Goal: Check status: Check status

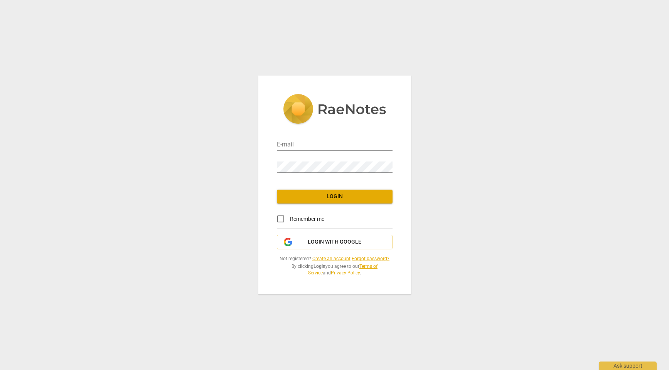
type input "[PERSON_NAME][EMAIL_ADDRESS][DOMAIN_NAME]"
click at [322, 198] on span "Login" at bounding box center [334, 197] width 103 height 8
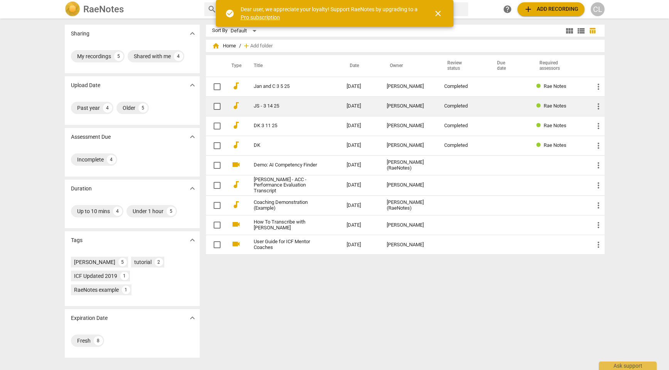
click at [389, 107] on td "[PERSON_NAME]" at bounding box center [408, 106] width 57 height 20
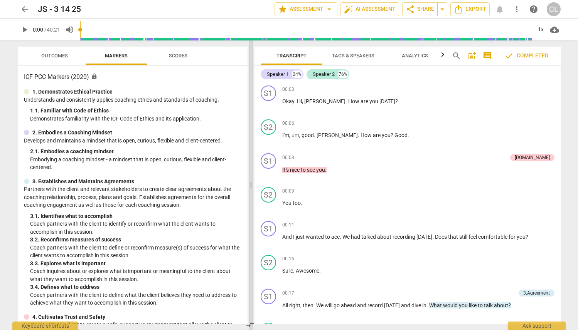
drag, startPoint x: 290, startPoint y: 185, endPoint x: 251, endPoint y: 188, distance: 38.6
click at [251, 188] on span at bounding box center [251, 185] width 5 height 290
click at [22, 7] on span "arrow_back" at bounding box center [24, 9] width 9 height 9
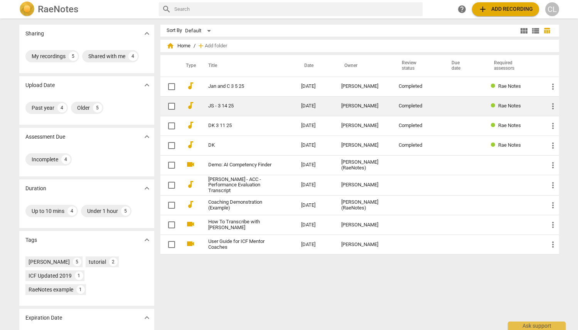
click at [242, 109] on link "JS - 3 14 25" at bounding box center [240, 106] width 65 height 6
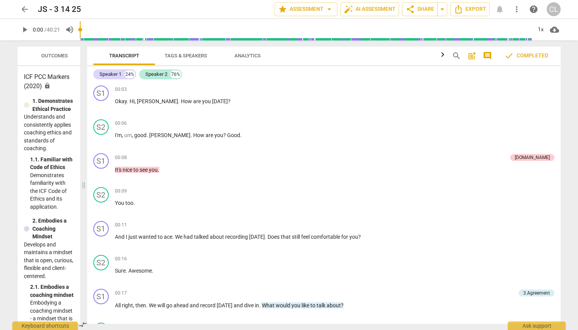
drag, startPoint x: 289, startPoint y: 185, endPoint x: 84, endPoint y: 188, distance: 205.8
click at [84, 188] on span at bounding box center [83, 185] width 5 height 290
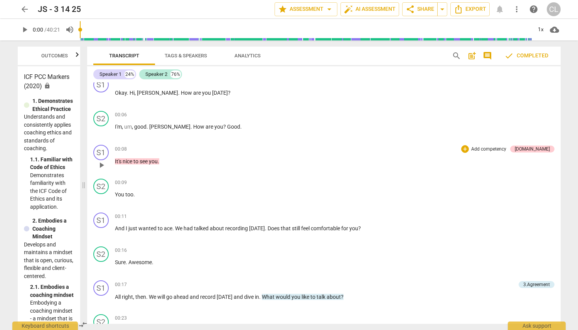
scroll to position [12, 0]
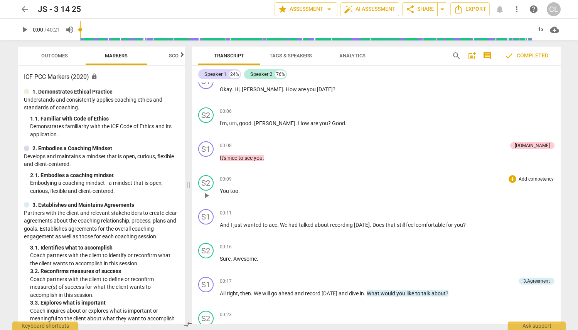
drag, startPoint x: 84, startPoint y: 187, endPoint x: 189, endPoint y: 195, distance: 105.1
click at [189, 195] on span at bounding box center [188, 185] width 5 height 290
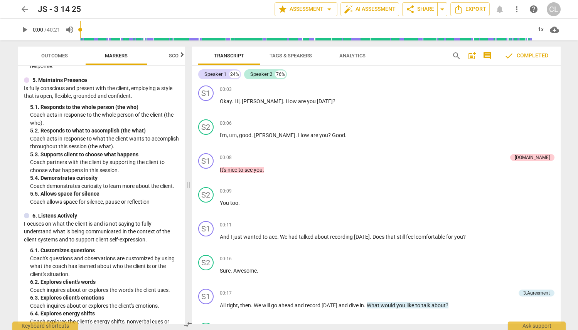
scroll to position [0, 0]
